Goal: Transaction & Acquisition: Purchase product/service

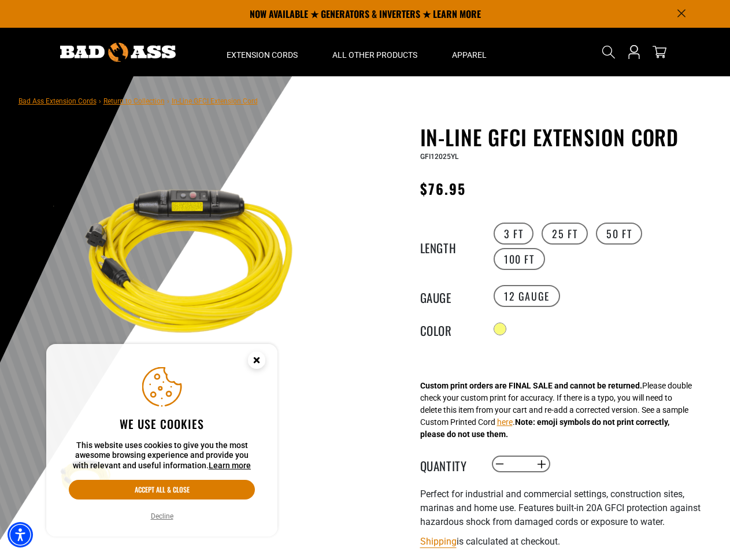
click at [365, 277] on div "In-Line GFCI Extension Cord In-Line GFCI Extension Cord GFI12025YL Regular pric…" at bounding box center [538, 440] width 347 height 630
click at [20, 535] on img "Accessibility Menu" at bounding box center [20, 534] width 25 height 25
